Goal: Information Seeking & Learning: Find specific fact

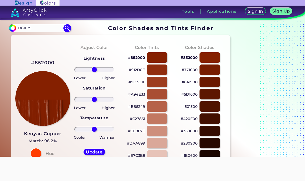
type input "D61F35"
type input "#000000"
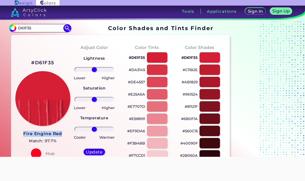
click at [50, 29] on input "D61F35" at bounding box center [39, 28] width 47 height 7
click at [28, 28] on input "D61F35" at bounding box center [39, 28] width 47 height 7
click at [27, 30] on input "D61F35" at bounding box center [39, 28] width 47 height 7
paste input "2F262F"
type input "2F262F"
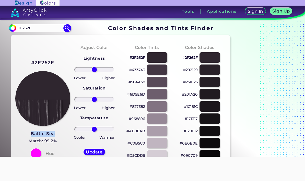
copy h3 "Baltic Sea"
click at [157, 59] on div at bounding box center [157, 57] width 20 height 10
click at [159, 70] on div at bounding box center [157, 70] width 20 height 10
type input "#433743"
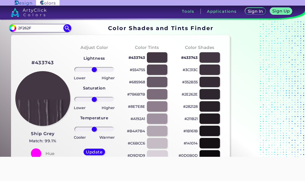
click at [38, 31] on input "2F262F" at bounding box center [39, 28] width 47 height 7
click at [28, 30] on input "2F262F" at bounding box center [39, 28] width 47 height 7
click at [28, 31] on input "2F262F" at bounding box center [39, 28] width 47 height 7
paste input "FB9112"
type input "FB9112"
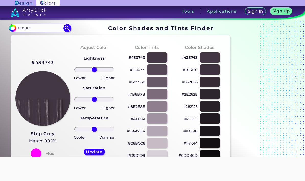
type input "#000000"
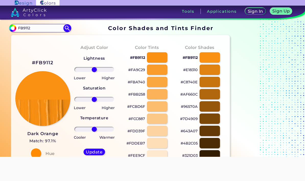
click at [27, 30] on input "FB9112" at bounding box center [39, 28] width 47 height 7
click at [24, 29] on input "FB9112" at bounding box center [39, 28] width 47 height 7
paste input "508F0"
type input "508F02"
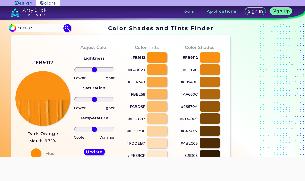
type input "#000000"
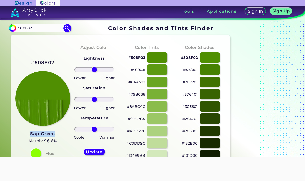
click at [44, 29] on input "508F02" at bounding box center [39, 28] width 47 height 7
click at [28, 29] on input "508F02" at bounding box center [39, 28] width 47 height 7
click at [27, 29] on input "508F02" at bounding box center [39, 28] width 47 height 7
click at [29, 30] on input "508F02" at bounding box center [39, 28] width 47 height 7
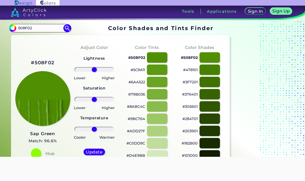
paste input "DE300B"
type input "DE300B"
type input "#000000"
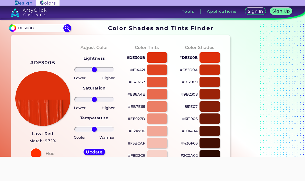
click at [43, 32] on input "DE300B" at bounding box center [39, 28] width 47 height 7
click at [30, 28] on input "DE300B" at bounding box center [39, 28] width 47 height 7
click at [28, 29] on input "DE300B" at bounding box center [39, 28] width 47 height 7
paste input "B64985"
type input "B64985"
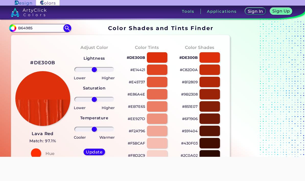
type input "#000000"
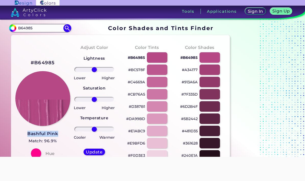
copy h3 "Bashful Pink"
click at [65, 52] on div "#B64985 Bashful Pink Match: 96.9% Hue" at bounding box center [41, 108] width 53 height 139
click at [40, 27] on input "B64985" at bounding box center [39, 28] width 47 height 7
click at [28, 26] on input "B64985" at bounding box center [39, 28] width 47 height 7
click at [27, 27] on input "B64985" at bounding box center [39, 28] width 47 height 7
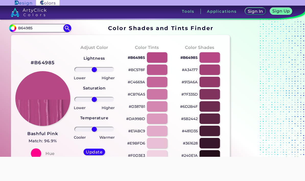
paste input "CCE8DC"
type input "CCE8DC"
type input "#000000"
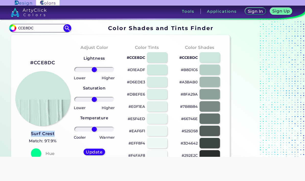
copy h3 "Surf Crest"
click at [40, 29] on input "CCE8DC" at bounding box center [39, 28] width 47 height 7
click at [30, 28] on input "CCE8DC" at bounding box center [39, 28] width 47 height 7
paste input "3F2935"
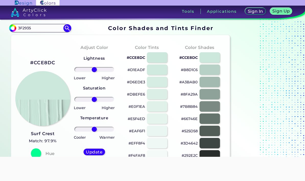
type input "3F2935"
type input "#000000"
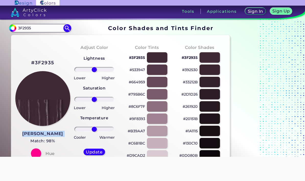
copy link "[PERSON_NAME]"
